Goal: Find specific page/section: Find specific page/section

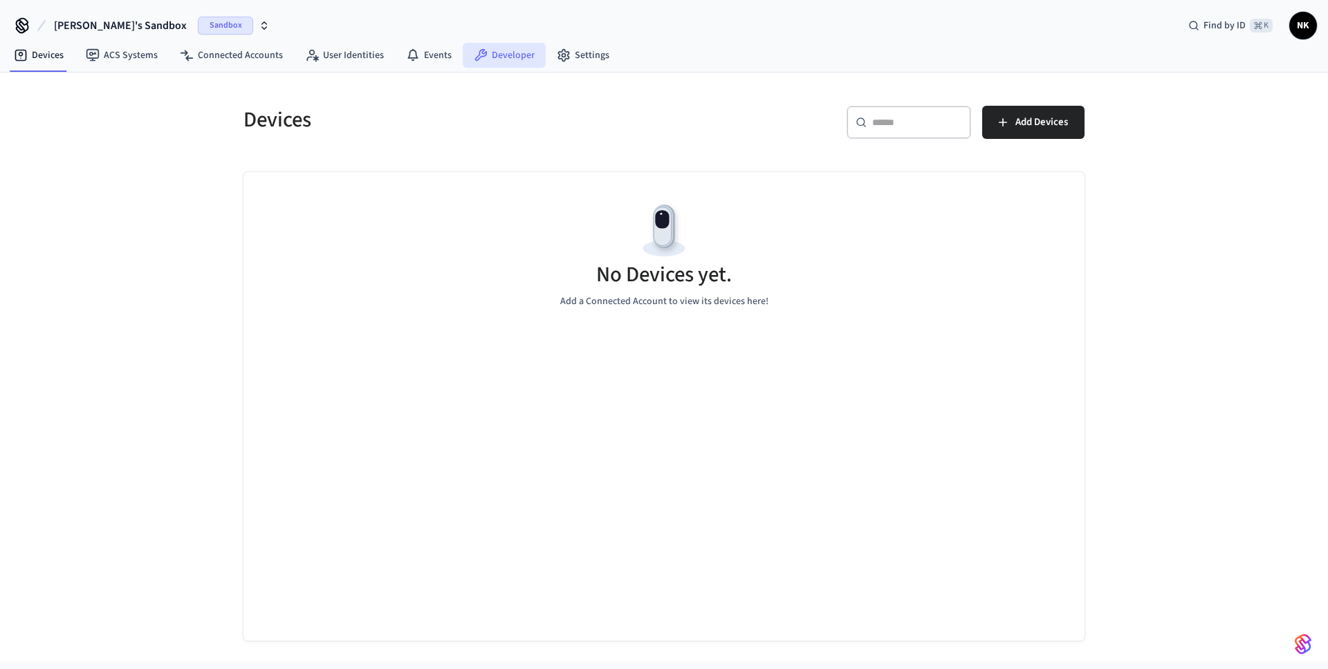
click at [490, 52] on link "Developer" at bounding box center [504, 55] width 83 height 25
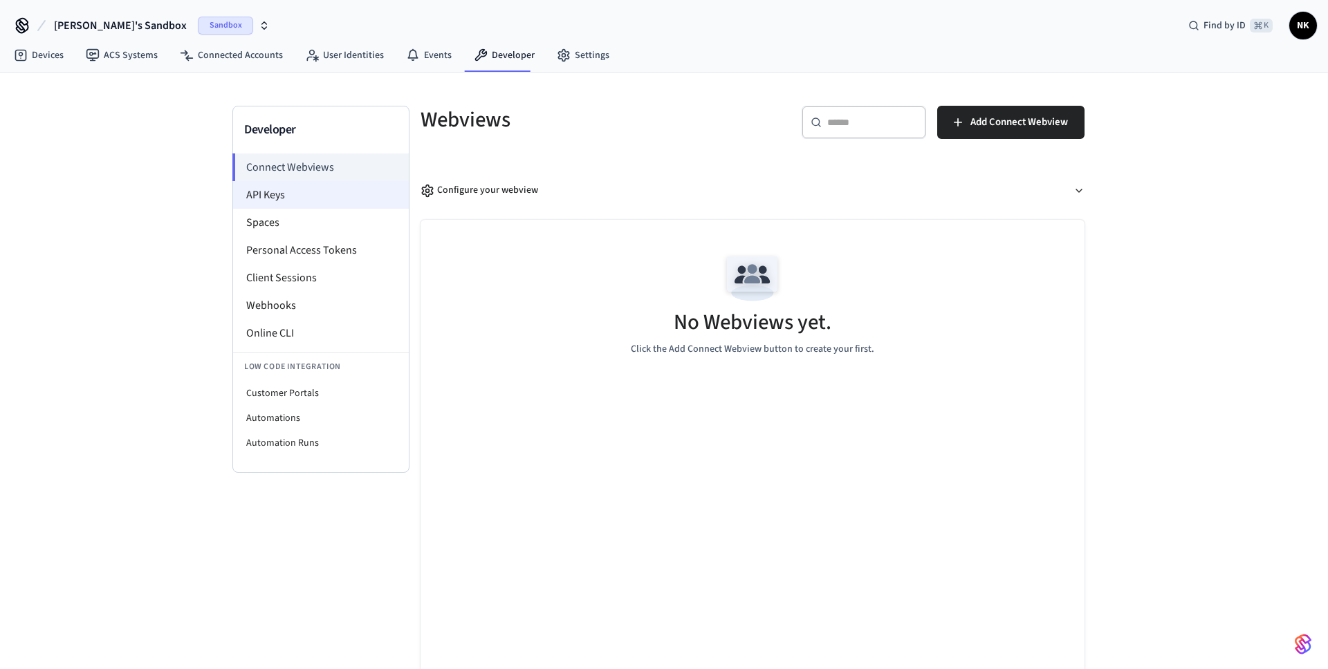
click at [288, 189] on li "API Keys" at bounding box center [321, 195] width 176 height 28
